Goal: Find specific page/section: Find specific page/section

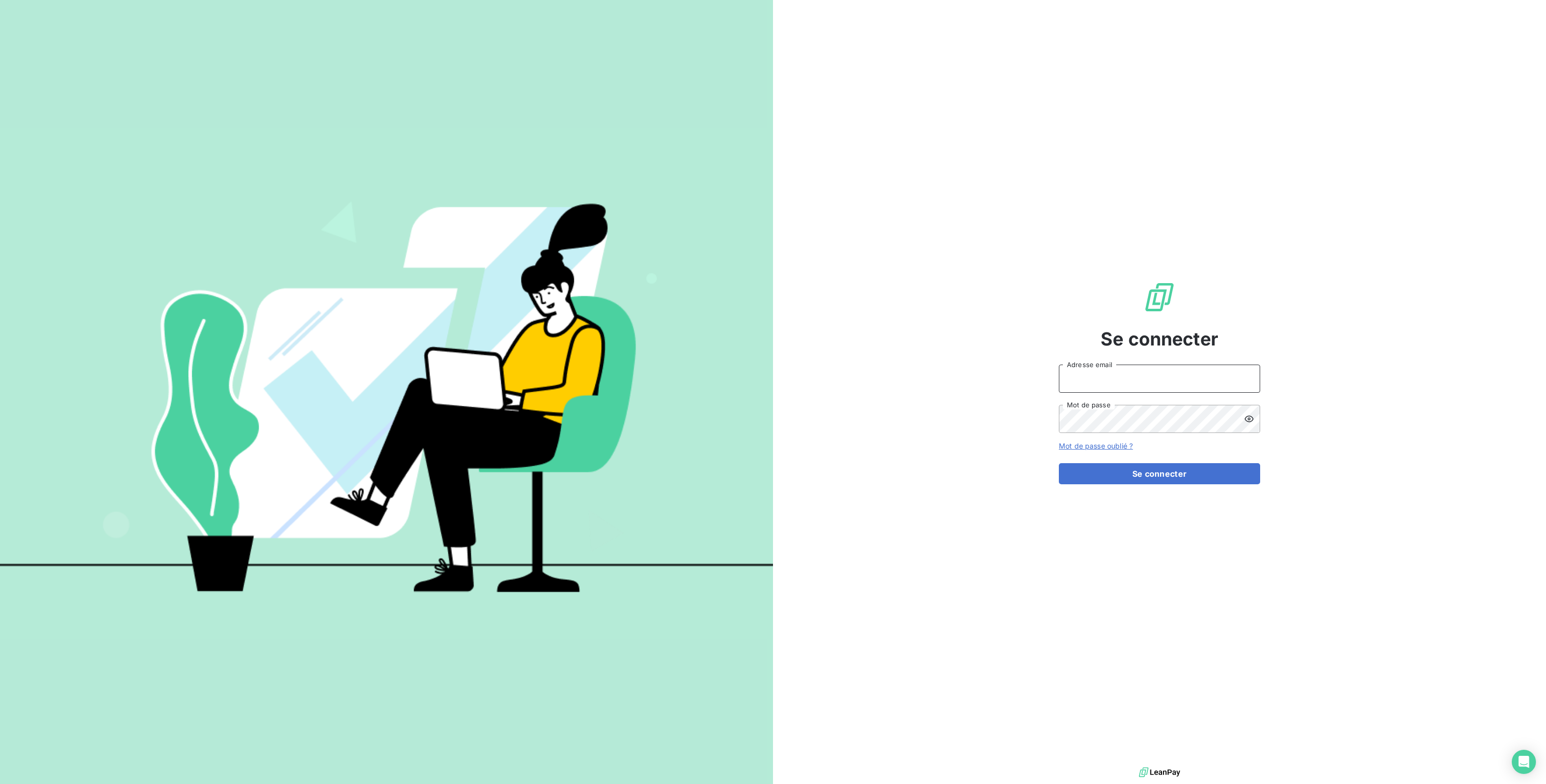
click at [1099, 379] on input "Adresse email" at bounding box center [1159, 379] width 201 height 28
type input "[PERSON_NAME][EMAIL_ADDRESS][DOMAIN_NAME]"
click at [1143, 472] on button "Se connecter" at bounding box center [1159, 473] width 201 height 21
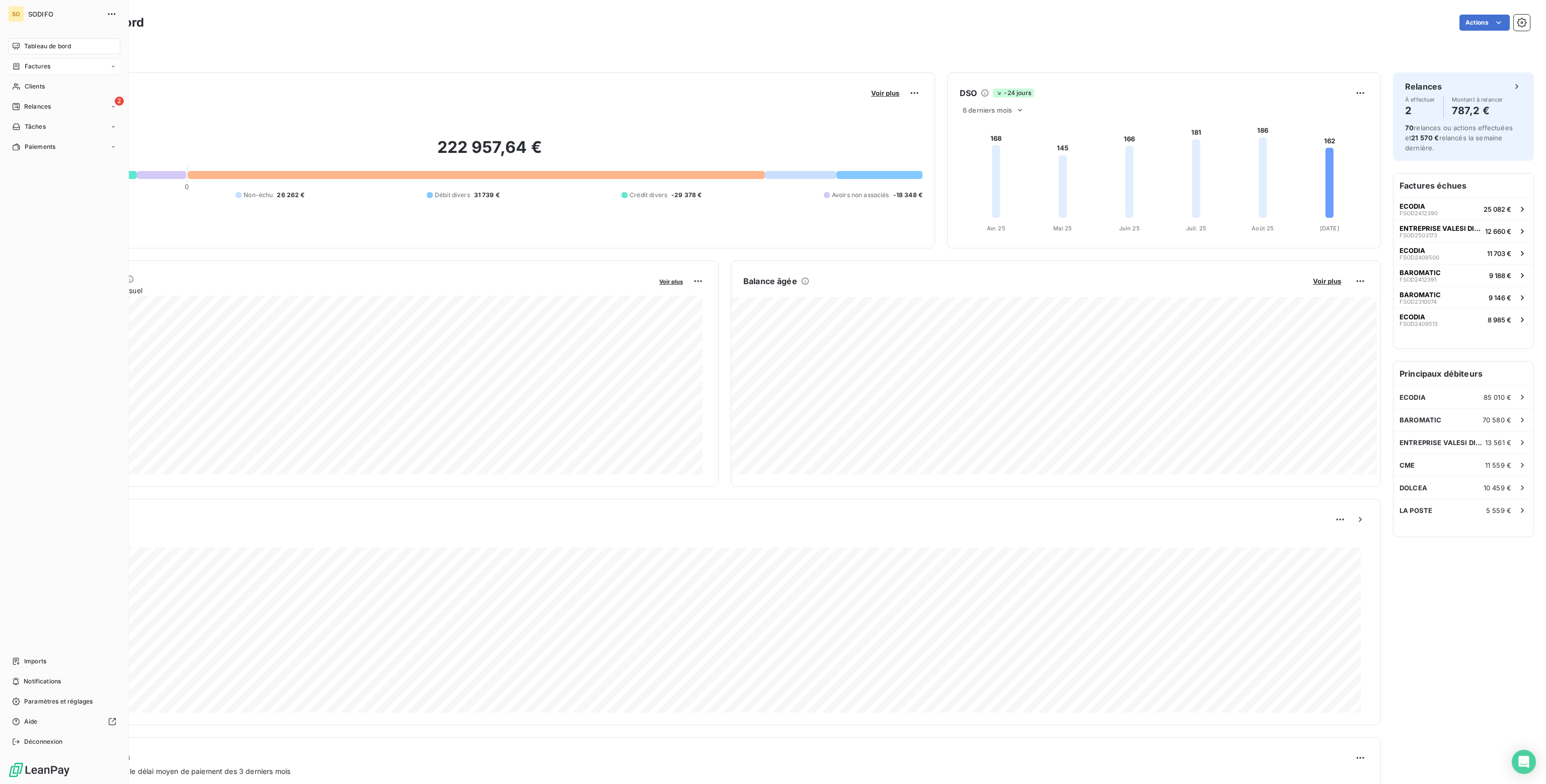
click at [36, 67] on span "Factures" at bounding box center [38, 66] width 26 height 9
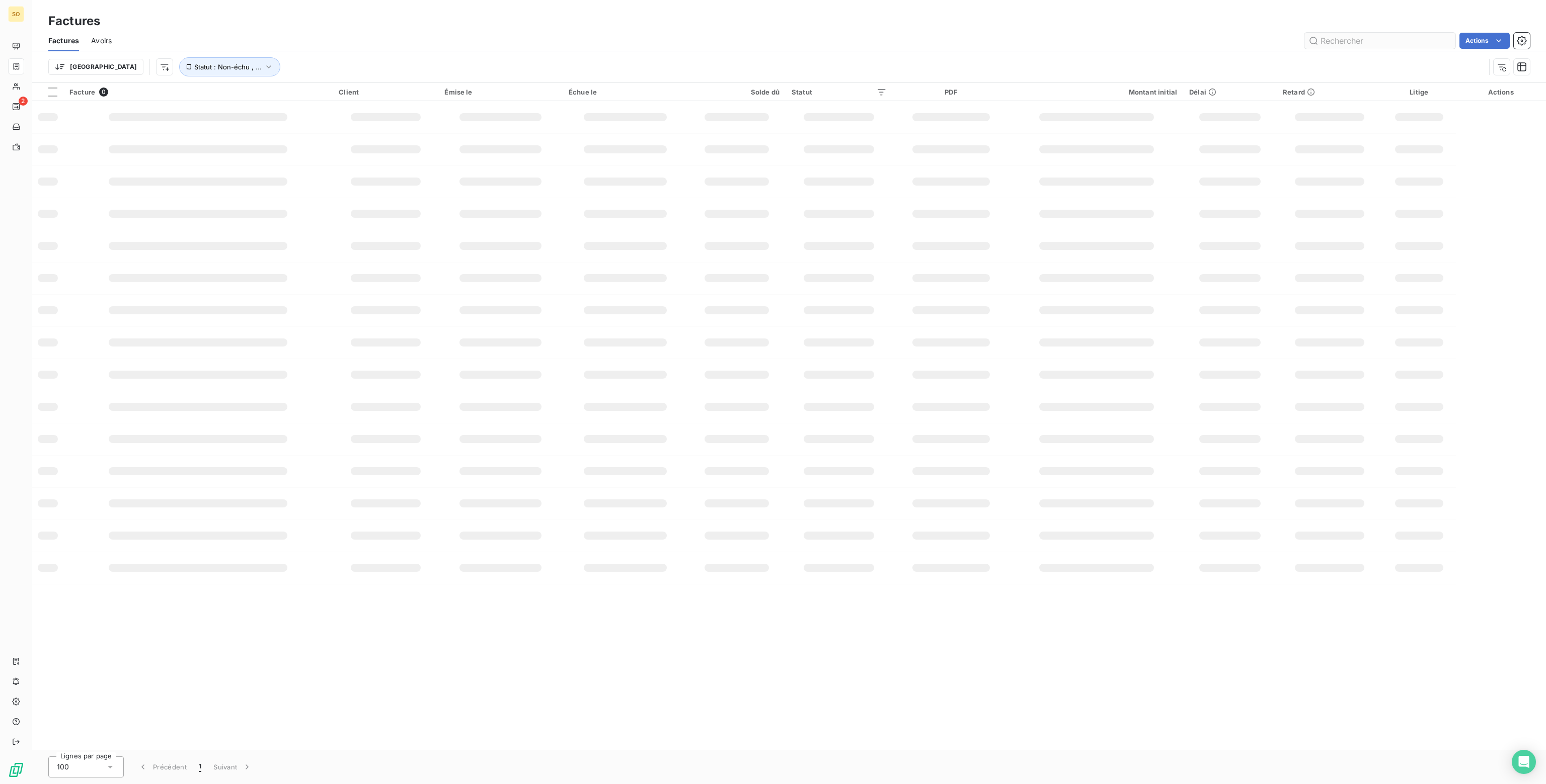
click at [1347, 44] on input "text" at bounding box center [1380, 41] width 151 height 16
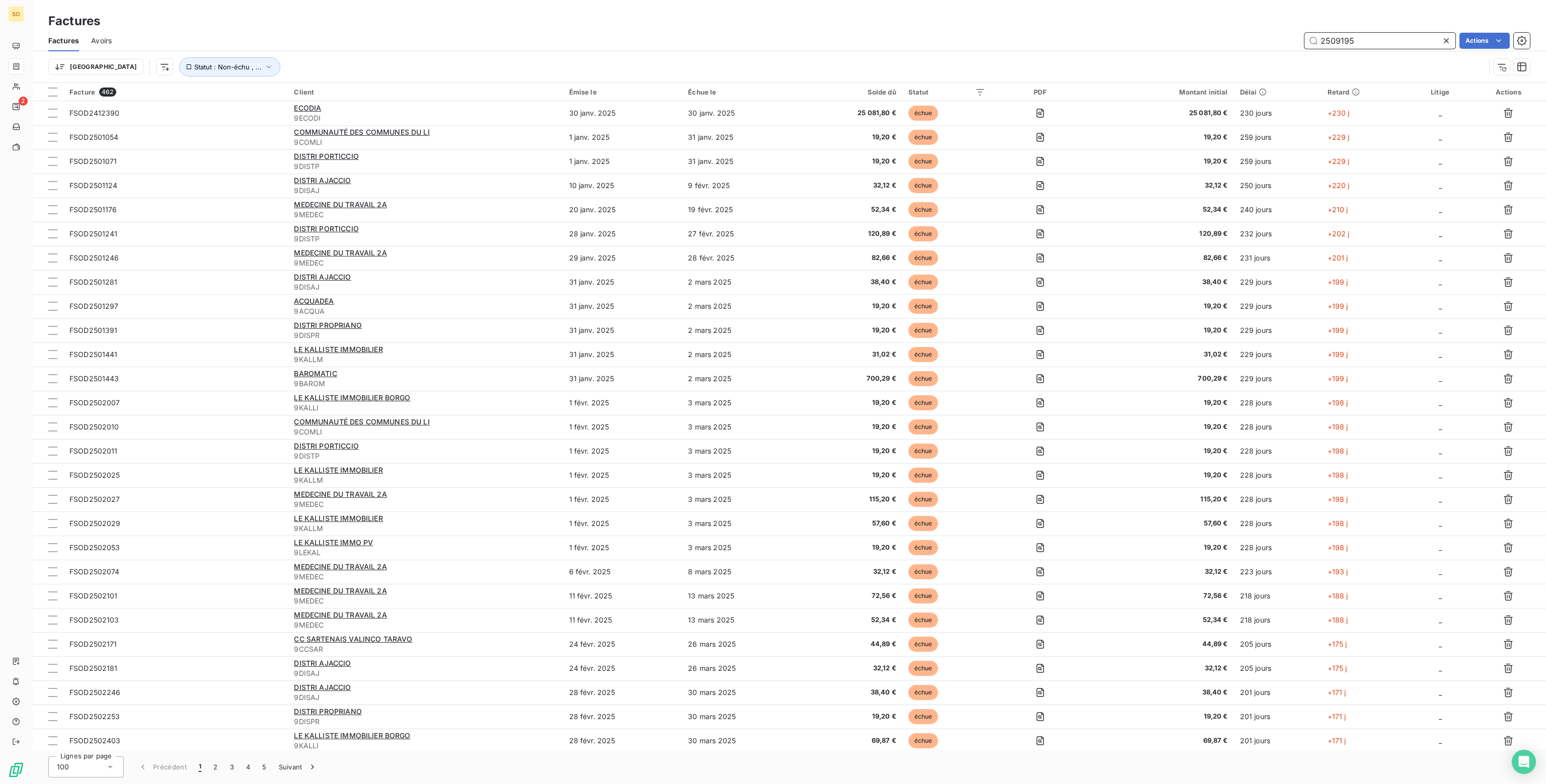
type input "2509195"
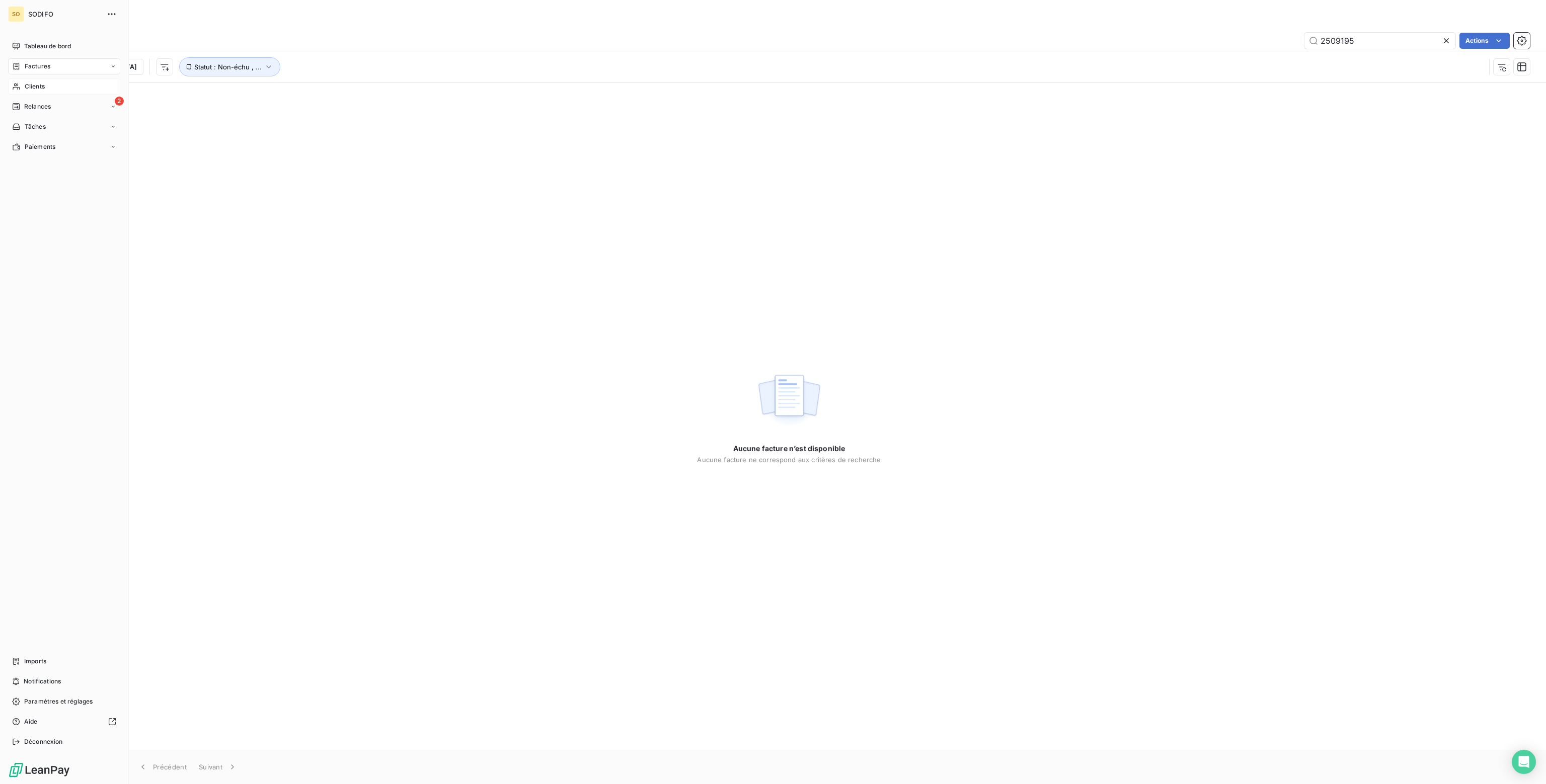
click at [26, 83] on span "Clients" at bounding box center [35, 86] width 20 height 9
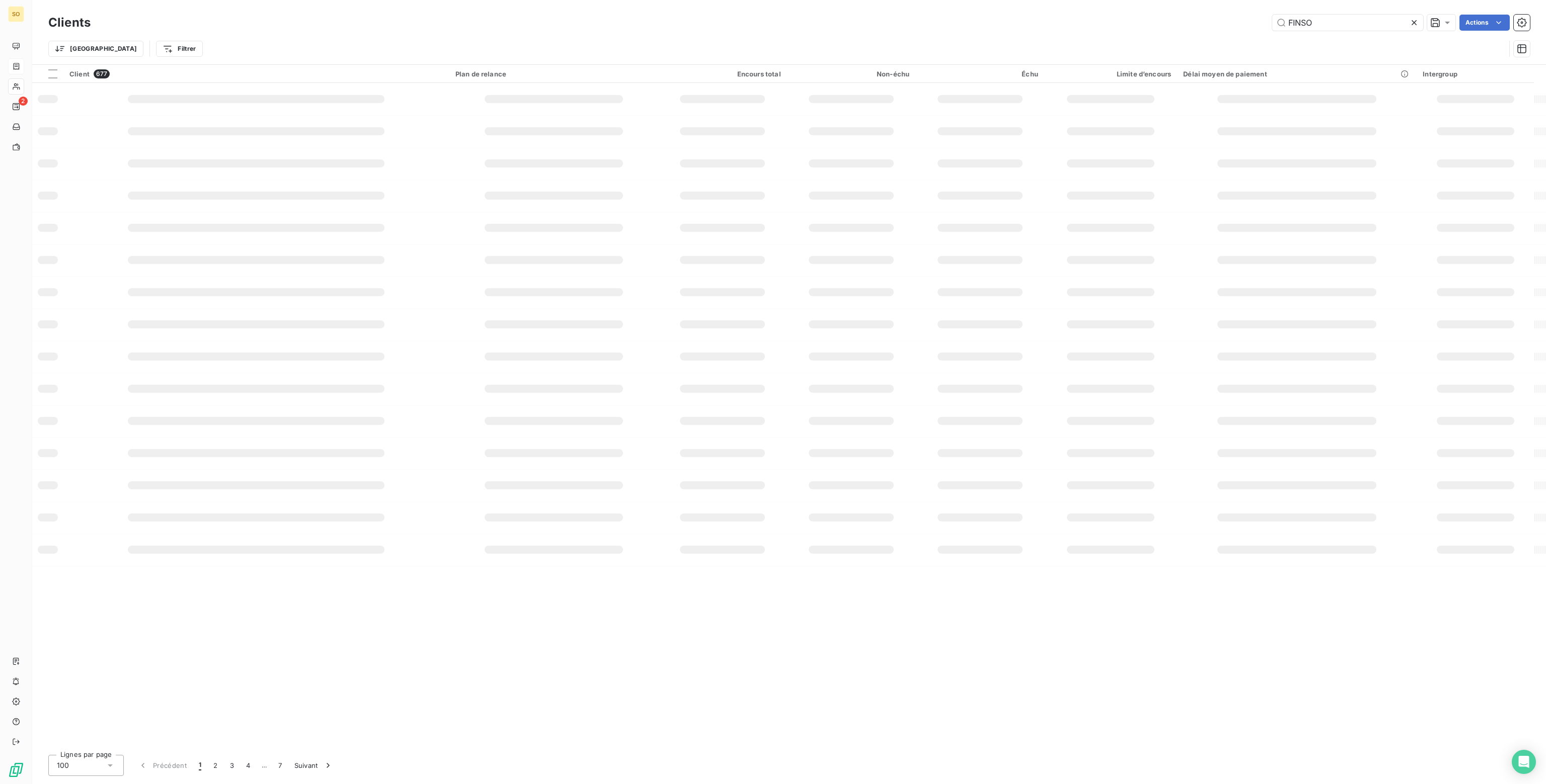
type input "FINSO"
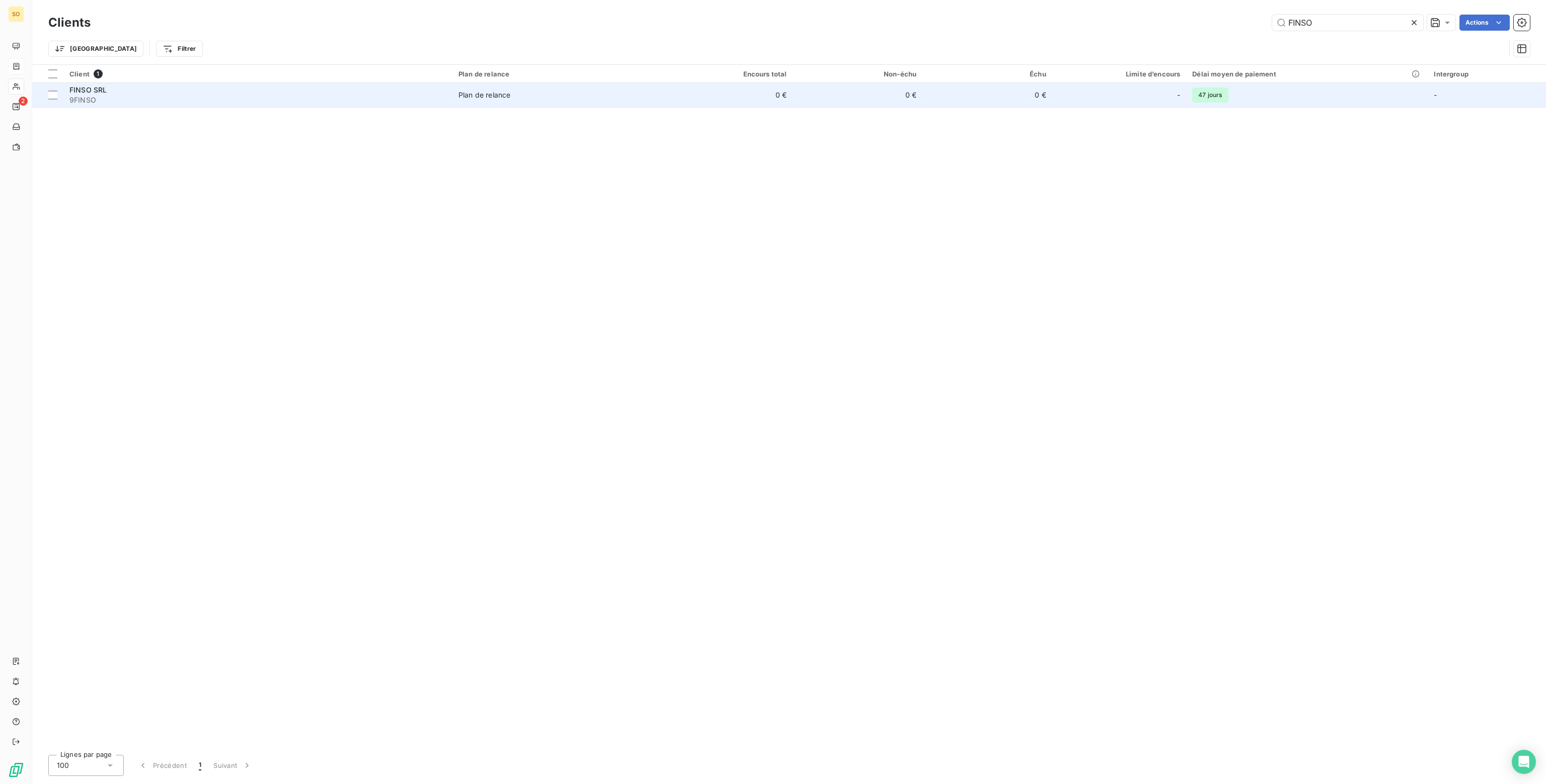
click at [513, 90] on span "Plan de relance" at bounding box center [557, 95] width 198 height 10
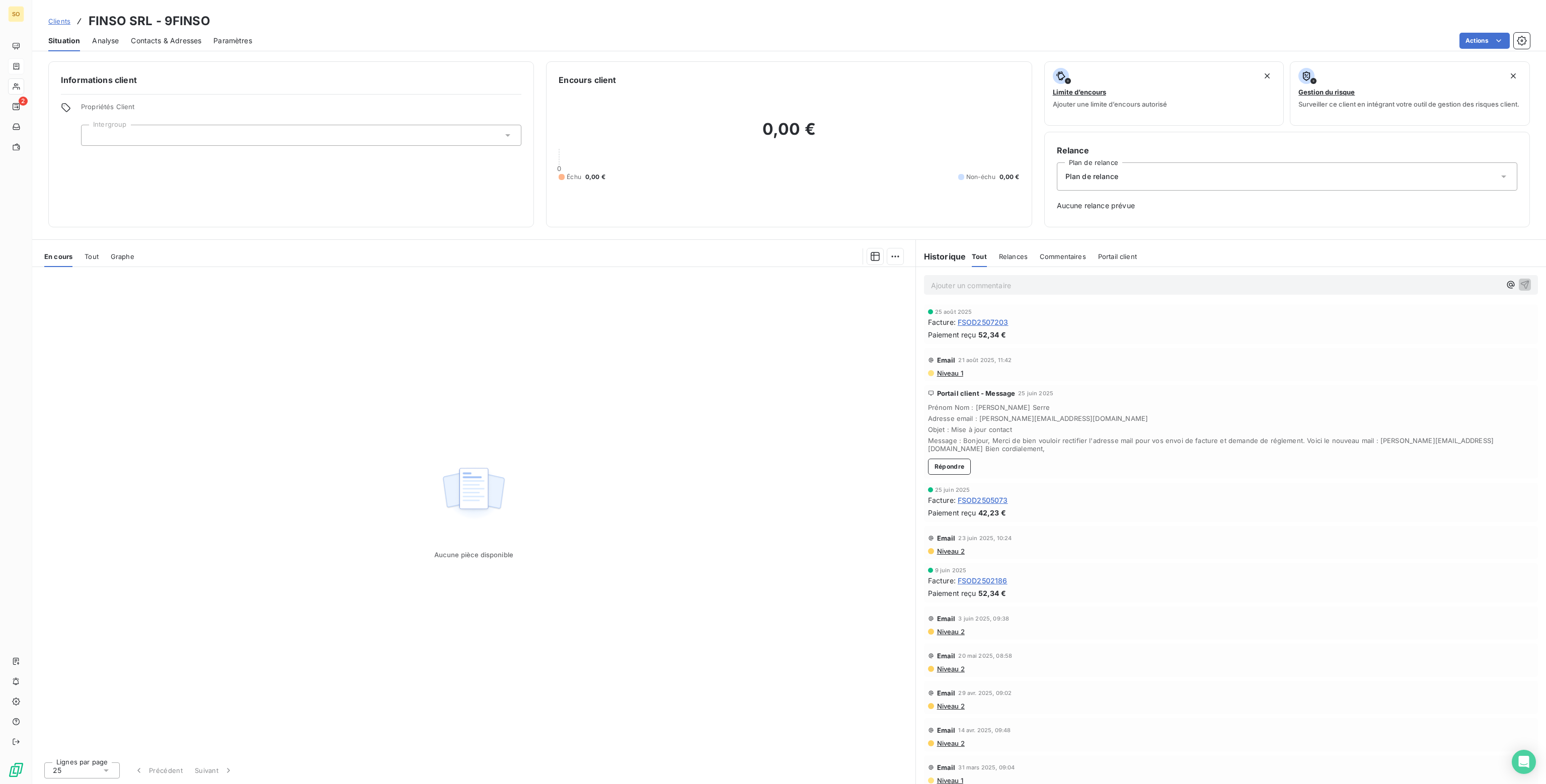
click at [91, 254] on span "Tout" at bounding box center [91, 256] width 14 height 8
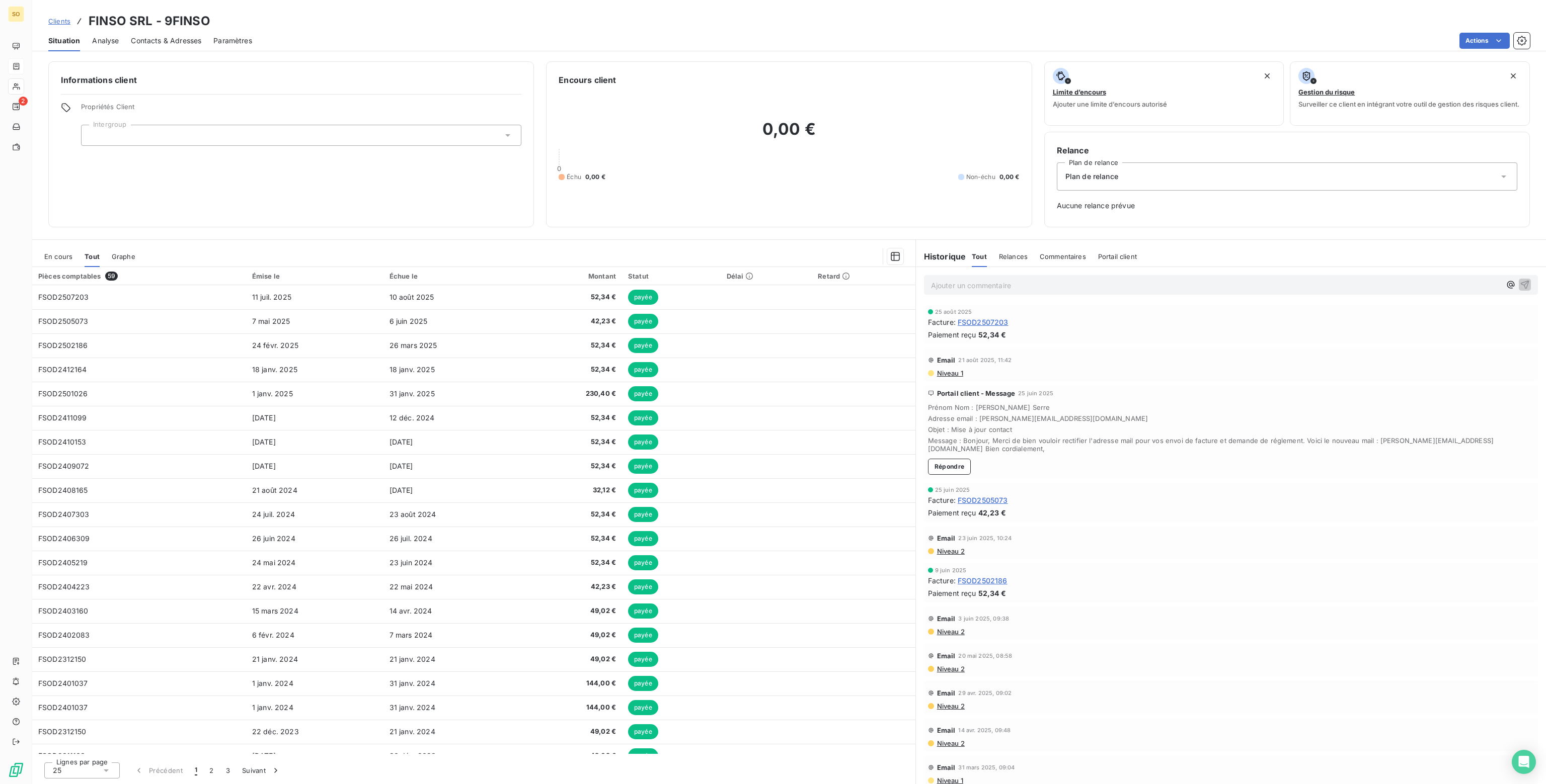
click at [54, 256] on span "En cours" at bounding box center [59, 256] width 28 height 8
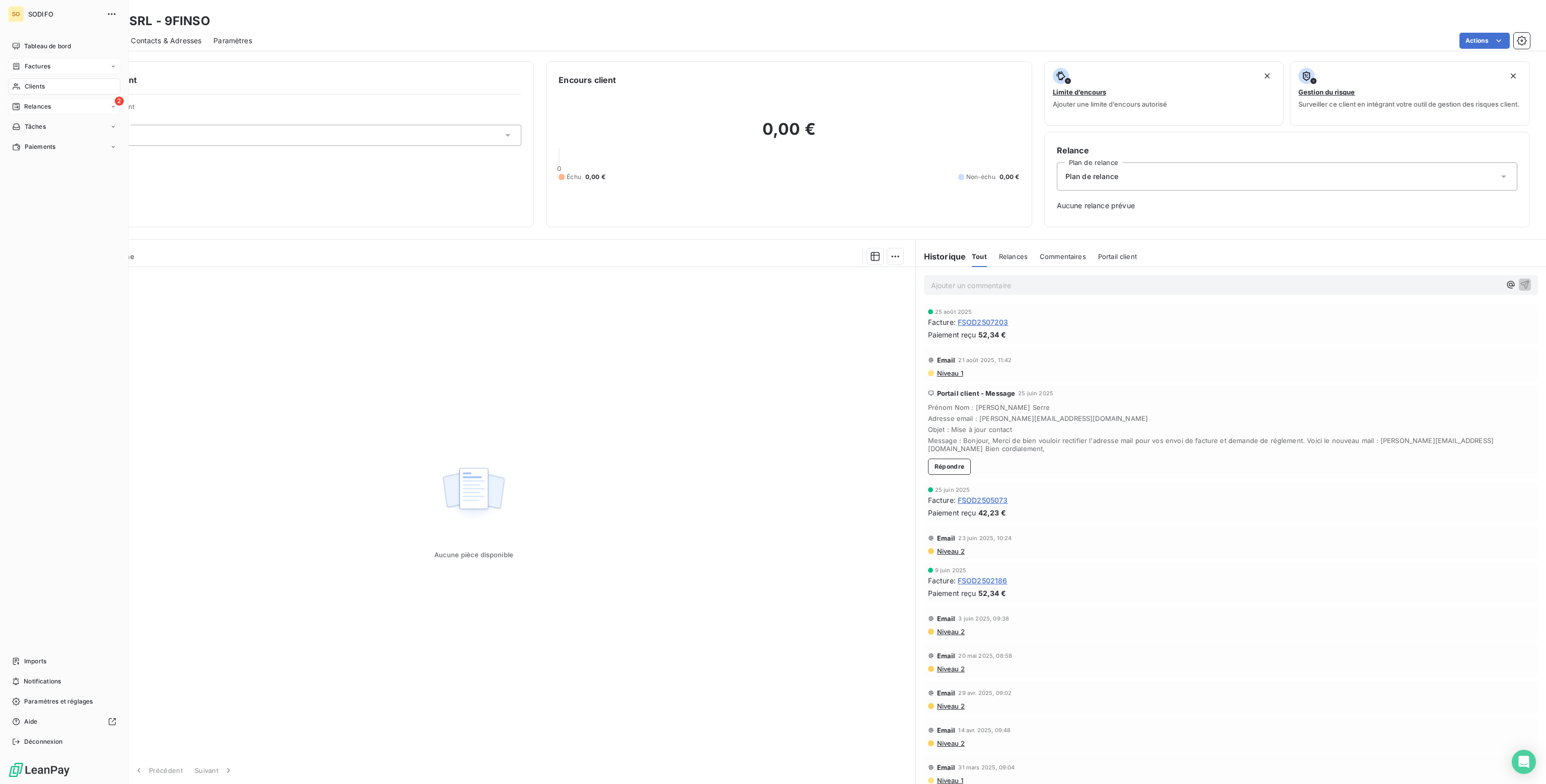
click at [41, 104] on span "Relances" at bounding box center [38, 106] width 27 height 9
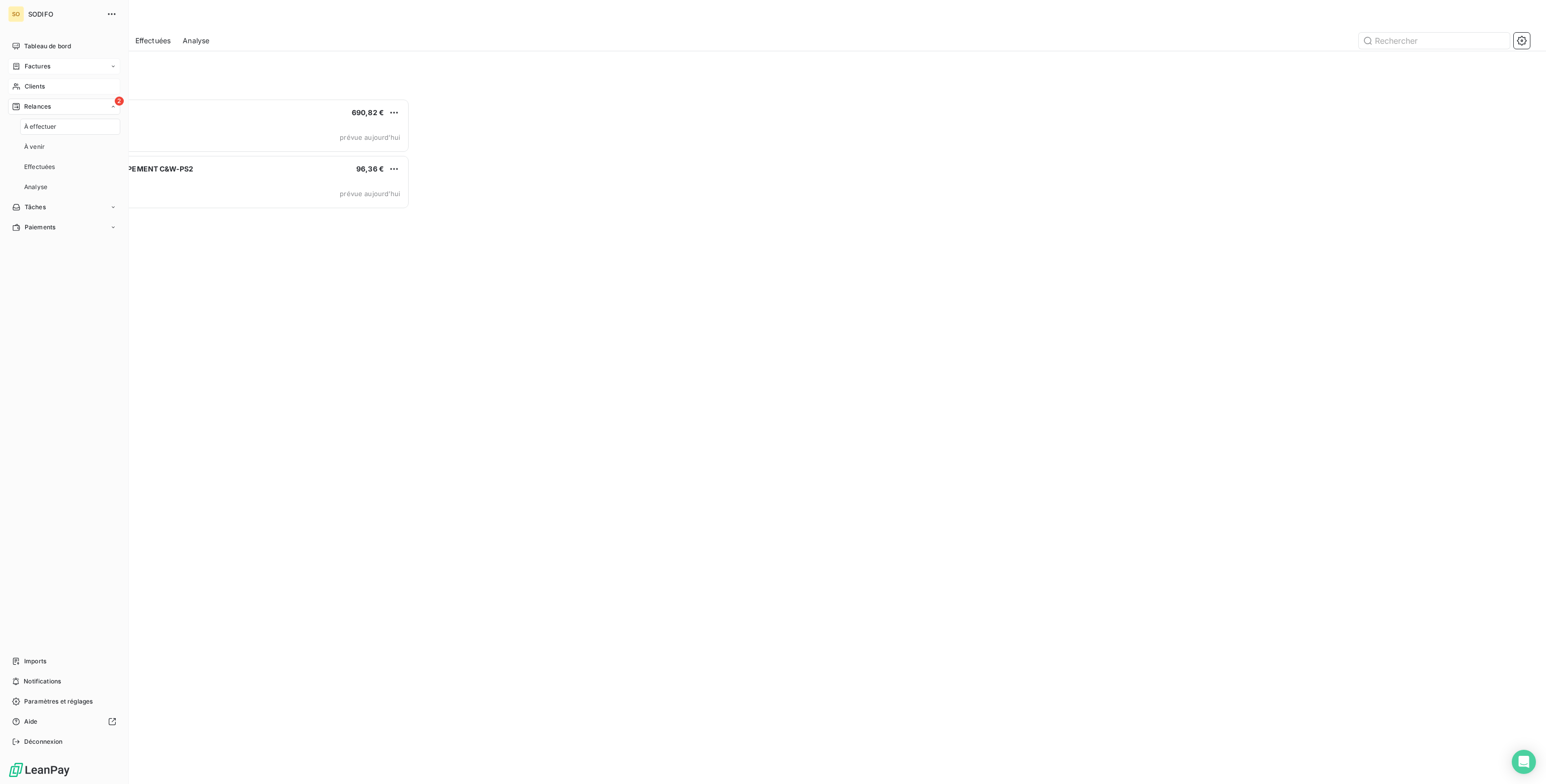
scroll to position [678, 353]
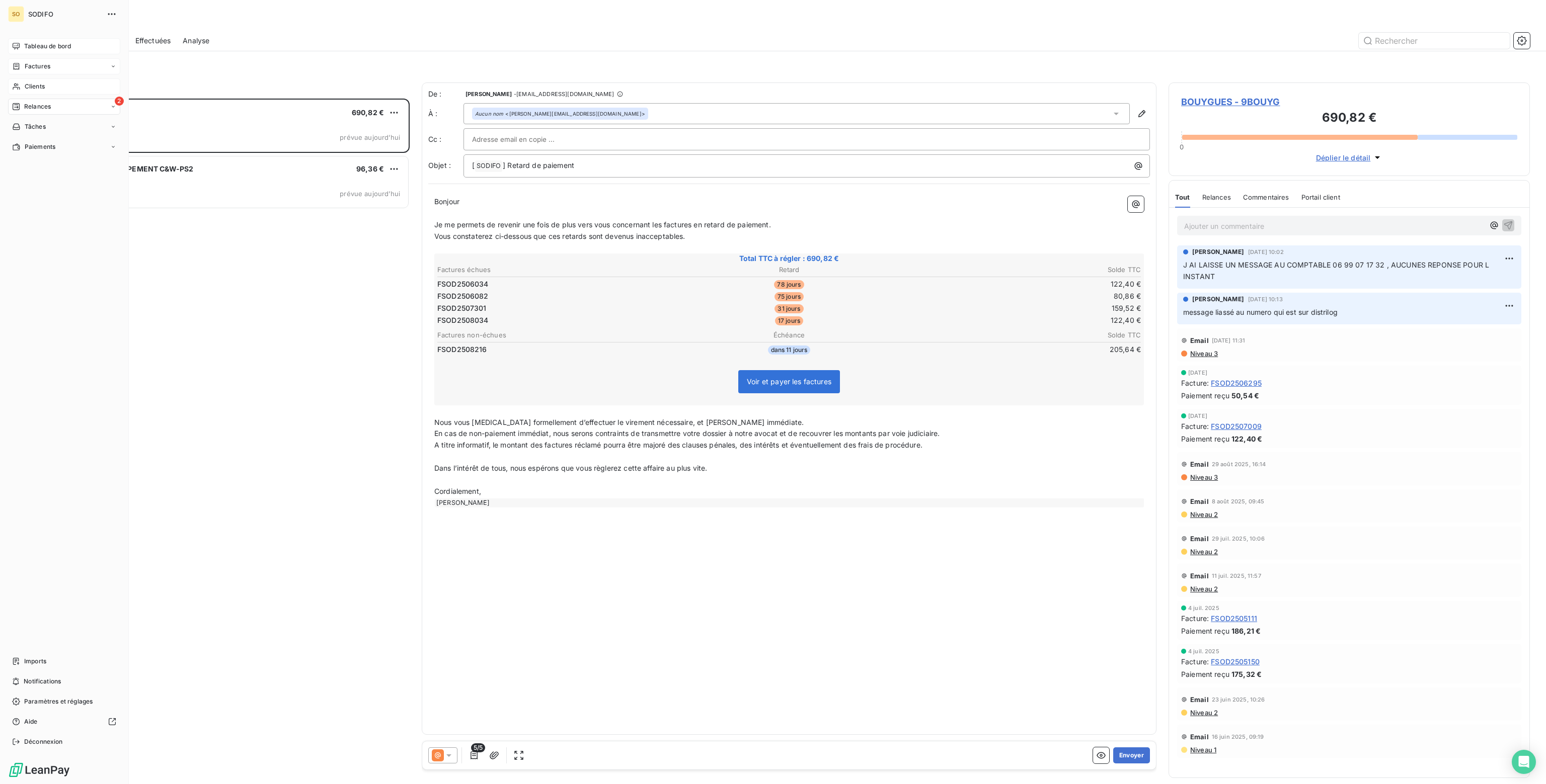
click at [39, 42] on span "Tableau de bord" at bounding box center [48, 46] width 47 height 9
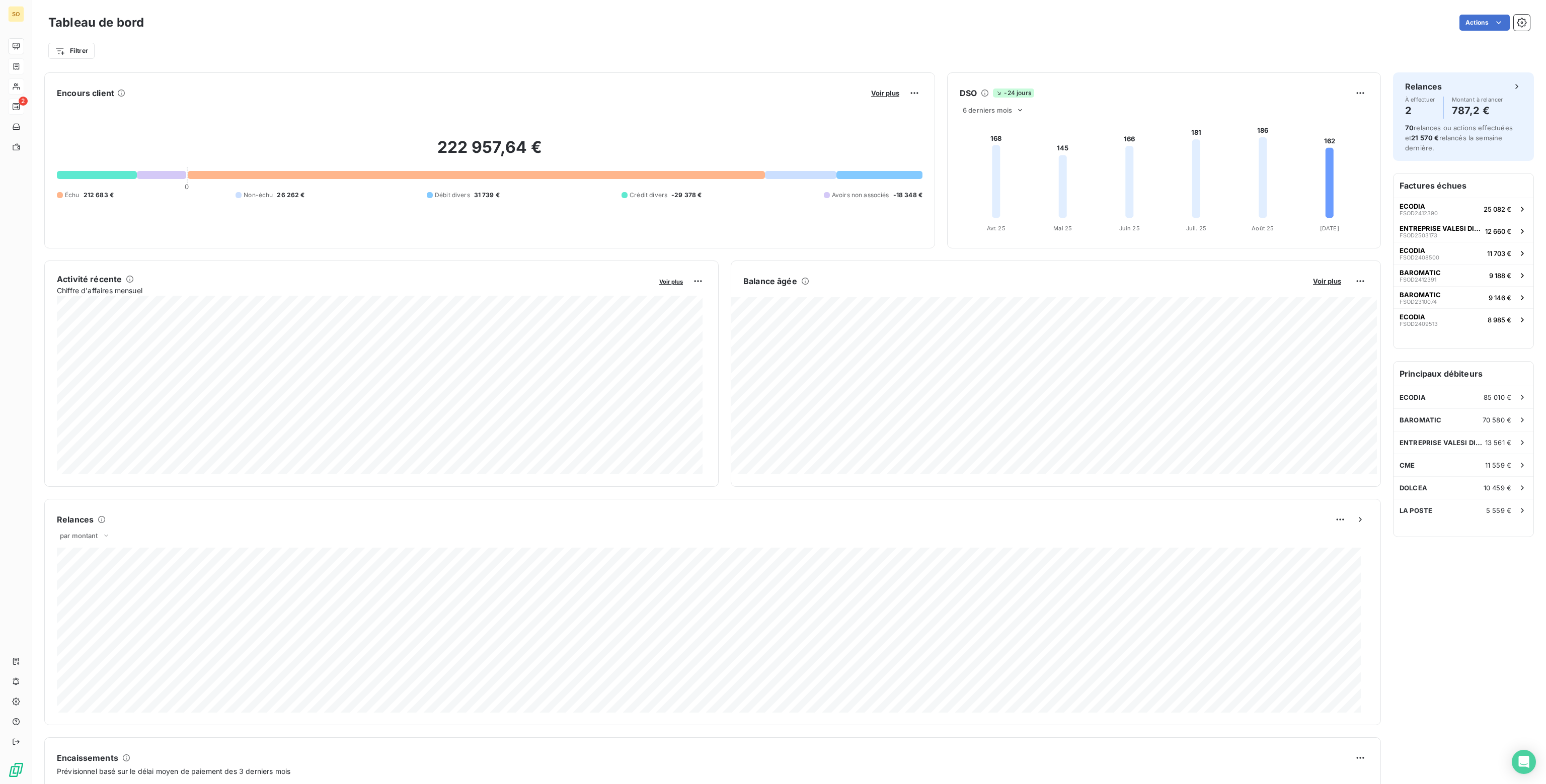
click at [612, 22] on div "Actions" at bounding box center [843, 23] width 1374 height 16
